Goal: Task Accomplishment & Management: Manage account settings

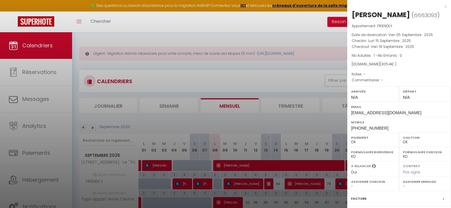
select select "0"
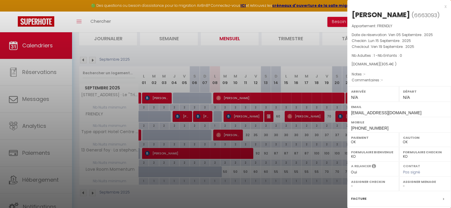
click at [440, 8] on div "x" at bounding box center [396, 6] width 99 height 7
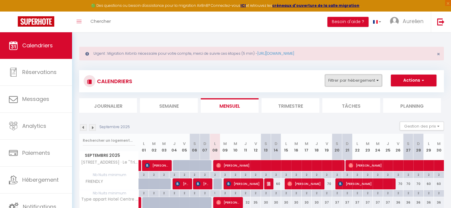
click at [343, 75] on button "Filtrer par hébergement" at bounding box center [353, 81] width 57 height 12
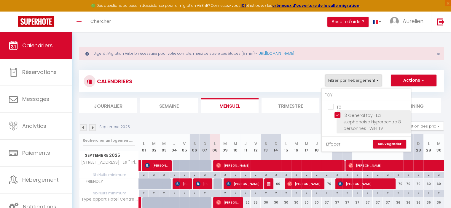
click at [336, 116] on input "13 General foy · La stephanoise Hypercentre 8 personnes ! WIFI TV" at bounding box center [371, 115] width 74 height 6
checkbox input "false"
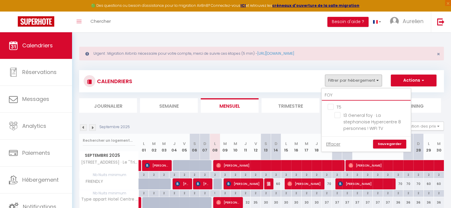
click at [338, 96] on input "FOY" at bounding box center [365, 95] width 89 height 11
type input "F"
type input "MAR"
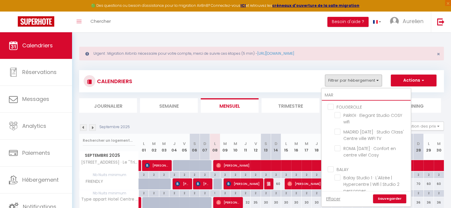
checkbox input "false"
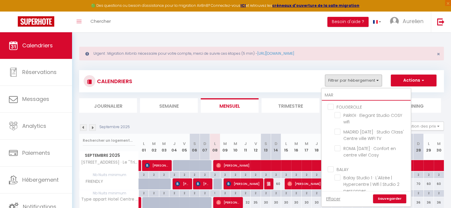
checkbox input "false"
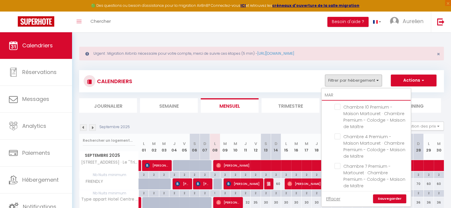
scroll to position [118, 0]
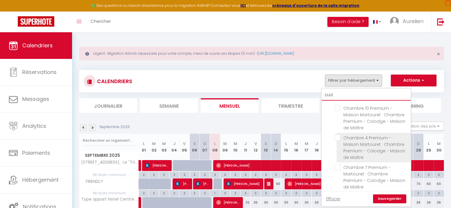
type input "MAR"
click at [336, 138] on input "Chambre 4 Premium - Maison Martouret · Chambre Premium - Colodge - Maison de Ma…" at bounding box center [371, 138] width 74 height 6
checkbox input "true"
checkbox input "false"
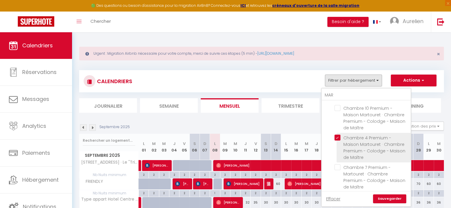
checkbox input "false"
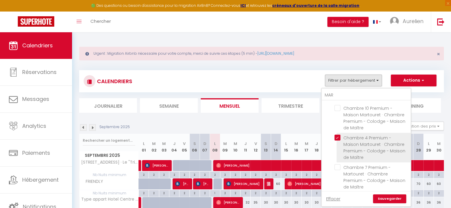
checkbox input "false"
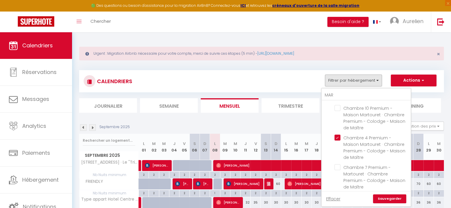
click at [384, 197] on link "Sauvegarder" at bounding box center [389, 199] width 33 height 9
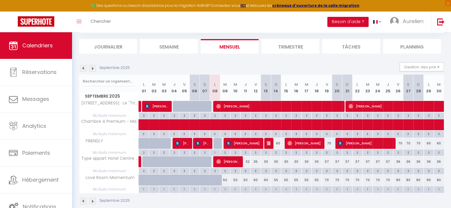
scroll to position [30, 0]
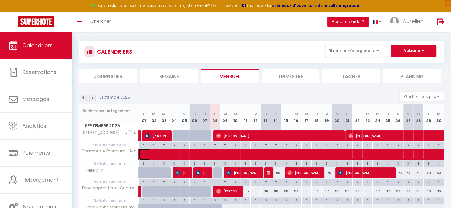
select select "KO"
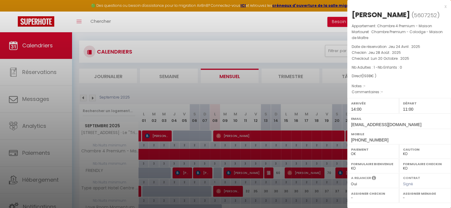
click at [238, 155] on div at bounding box center [225, 104] width 451 height 208
